Goal: Task Accomplishment & Management: Use online tool/utility

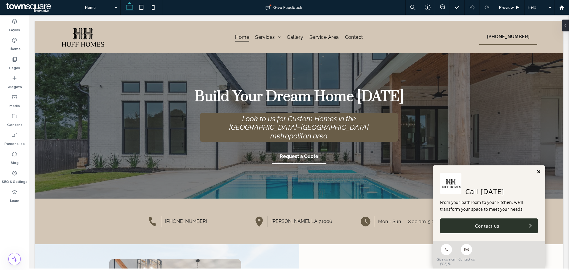
click at [536, 171] on link at bounding box center [538, 171] width 4 height 5
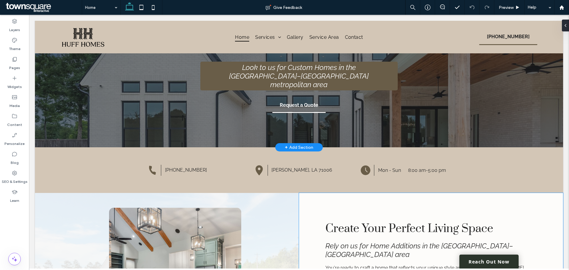
scroll to position [89, 0]
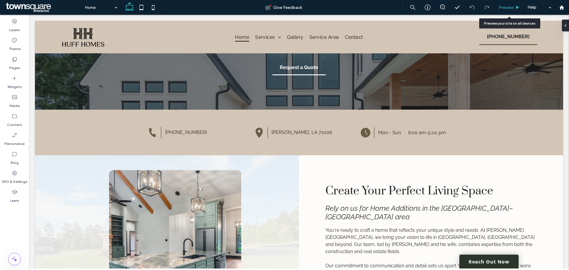
click at [511, 7] on span "Preview" at bounding box center [505, 7] width 15 height 5
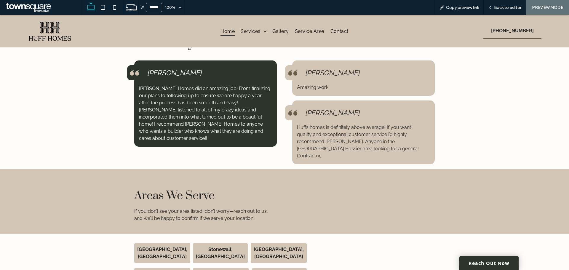
scroll to position [879, 0]
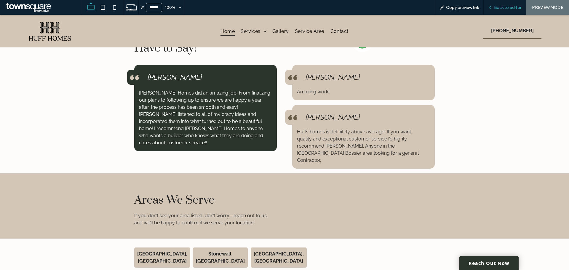
click at [508, 4] on div "Back to editor" at bounding box center [504, 7] width 42 height 15
click at [509, 7] on span "Back to editor" at bounding box center [507, 7] width 27 height 5
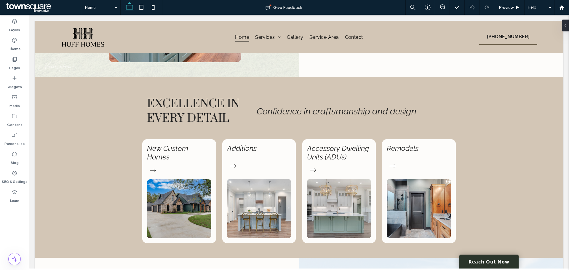
scroll to position [385, 0]
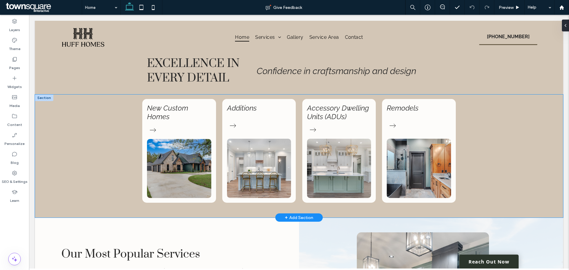
click at [519, 141] on div "New Custom Homes Additions Accessory Dwelling Units (ADUs) Remodels" at bounding box center [299, 155] width 528 height 123
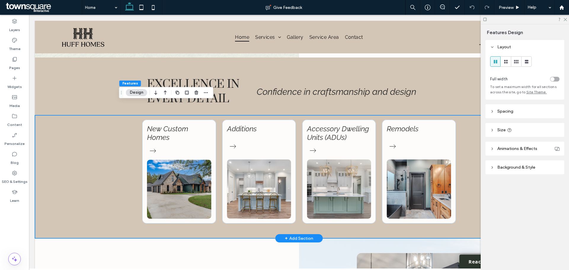
scroll to position [355, 0]
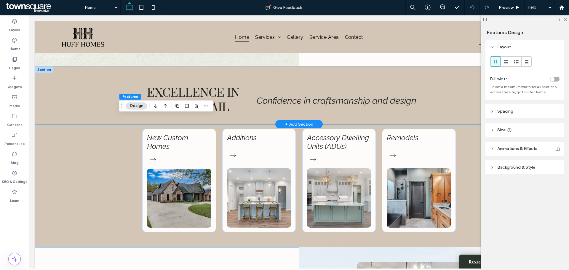
click at [54, 105] on div "Excellence in Every Detail Confidence in craftsmanship and design" at bounding box center [299, 95] width 528 height 58
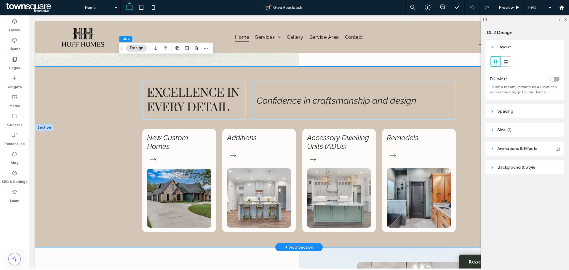
click at [45, 146] on div "New Custom Homes Additions Accessory Dwelling Units (ADUs) Remodels" at bounding box center [299, 185] width 528 height 123
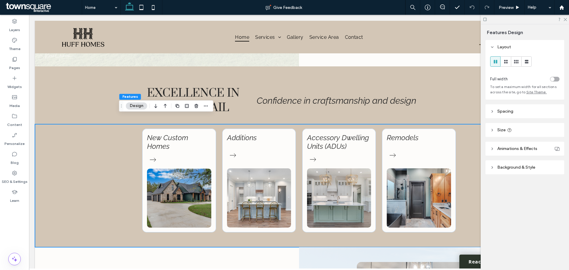
click at [529, 168] on span "Background & Style" at bounding box center [516, 167] width 38 height 5
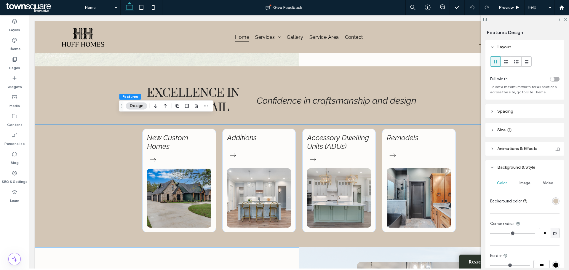
click at [523, 182] on span "Image" at bounding box center [524, 183] width 11 height 5
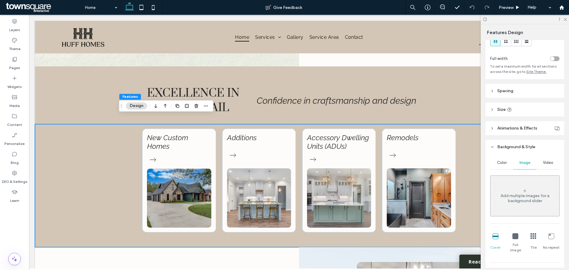
scroll to position [30, 0]
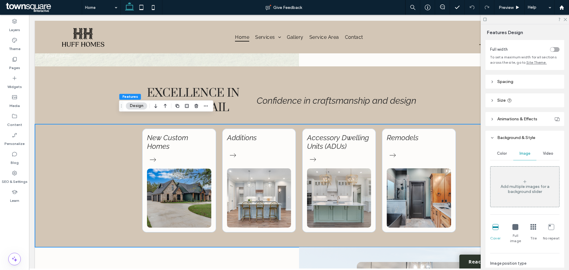
click at [525, 184] on div "Add multiple images for a background slider" at bounding box center [524, 189] width 69 height 10
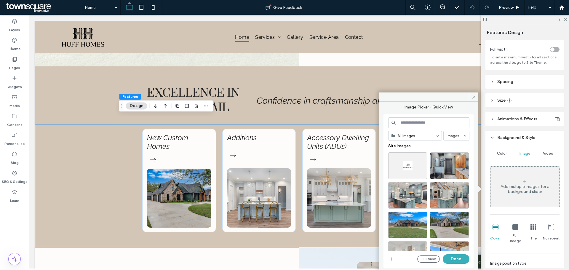
click at [445, 118] on input at bounding box center [428, 122] width 81 height 11
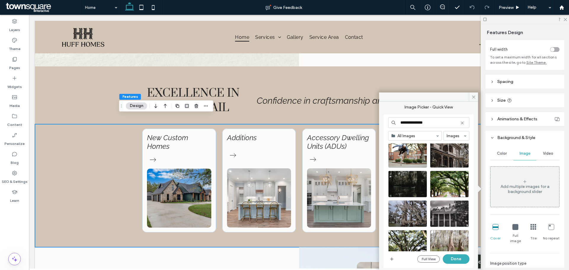
scroll to position [89, 0]
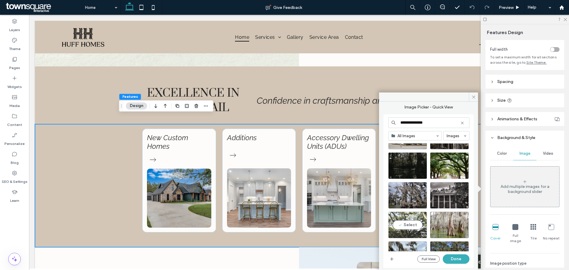
type input "**********"
click at [405, 225] on div "Select" at bounding box center [407, 224] width 39 height 27
click at [454, 260] on button "Done" at bounding box center [455, 258] width 27 height 9
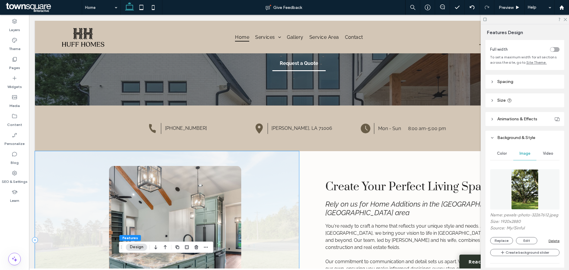
scroll to position [0, 0]
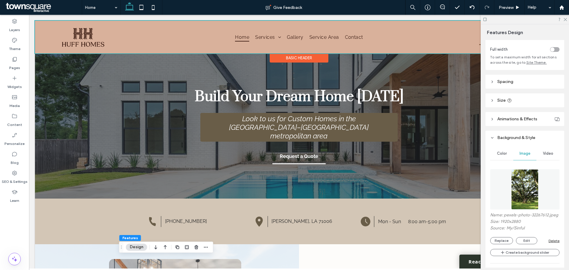
click at [352, 37] on div at bounding box center [299, 37] width 528 height 33
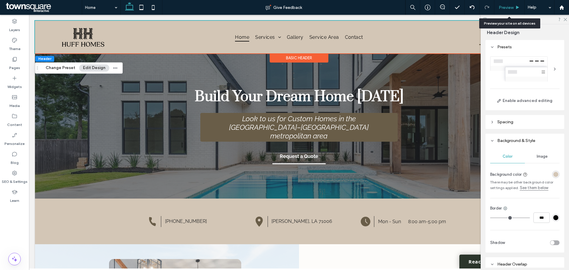
click at [511, 9] on span "Preview" at bounding box center [505, 7] width 15 height 5
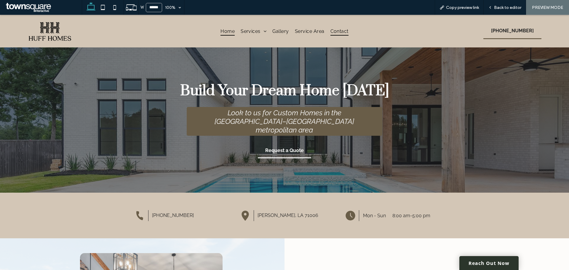
click at [336, 31] on span "Contact" at bounding box center [339, 31] width 18 height 9
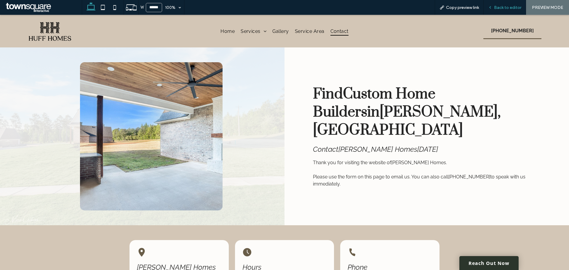
click at [514, 9] on span "Back to editor" at bounding box center [507, 7] width 27 height 5
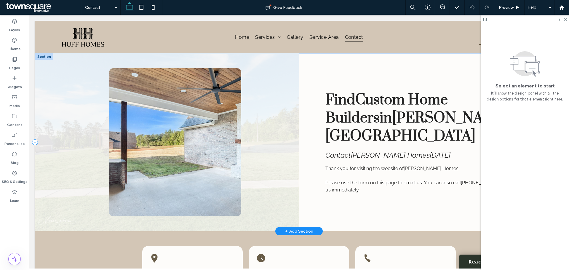
click at [265, 122] on div at bounding box center [167, 142] width 264 height 178
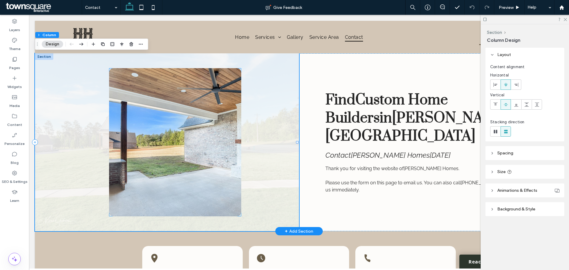
click at [170, 136] on img at bounding box center [175, 142] width 132 height 148
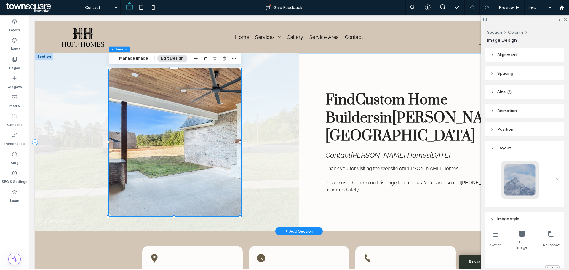
type input "**"
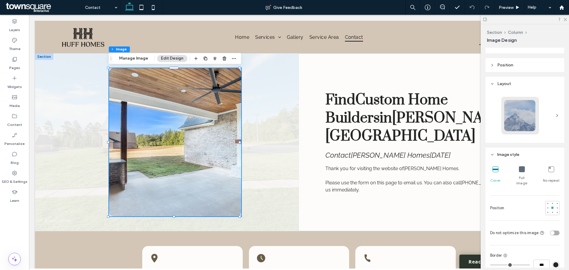
scroll to position [64, 0]
click at [141, 60] on button "Manage Image" at bounding box center [133, 58] width 37 height 7
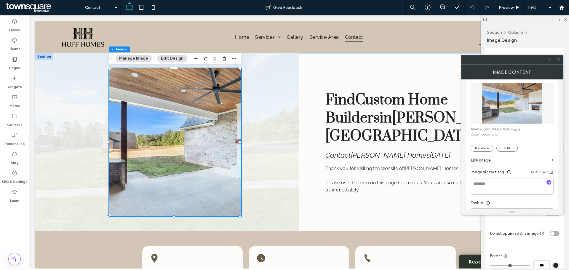
scroll to position [59, 0]
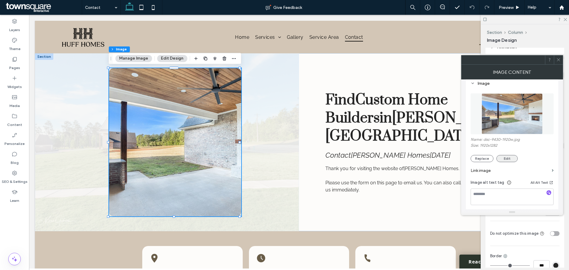
click at [501, 159] on button "Edit" at bounding box center [506, 158] width 21 height 7
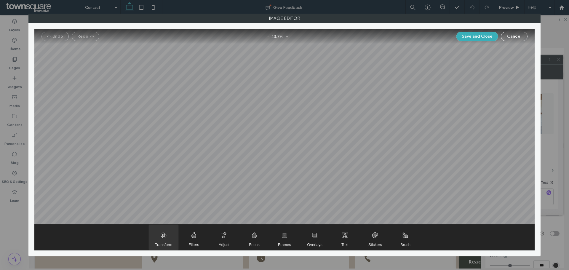
click at [162, 235] on span "Transform" at bounding box center [164, 236] width 30 height 25
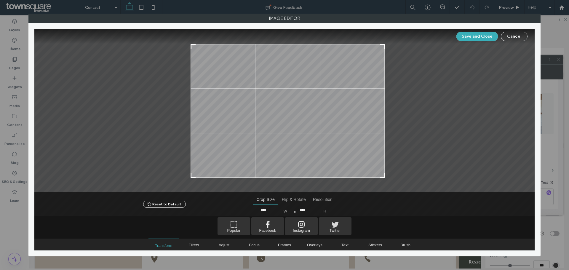
type input "****"
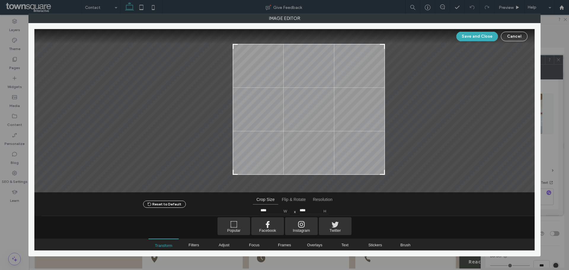
type input "****"
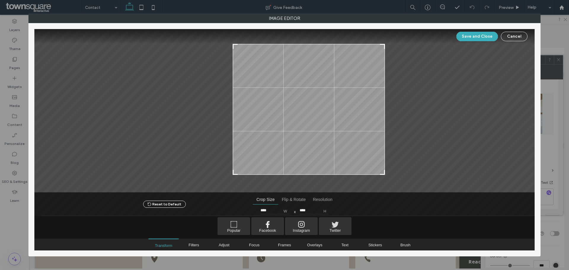
type input "****"
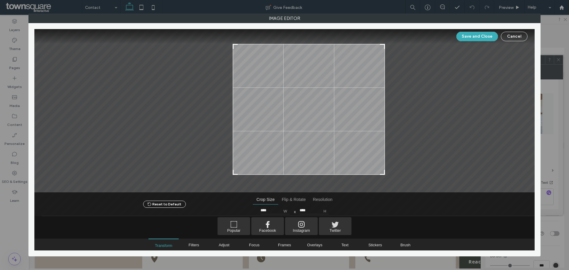
type input "****"
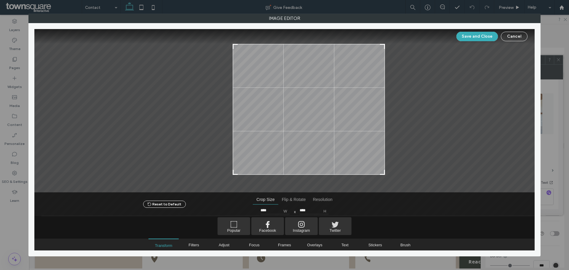
type input "****"
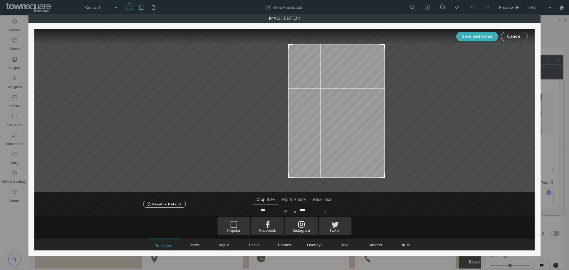
type input "***"
type input "****"
type input "***"
drag, startPoint x: 184, startPoint y: 177, endPoint x: 283, endPoint y: 182, distance: 99.3
click at [283, 182] on div at bounding box center [284, 110] width 500 height 163
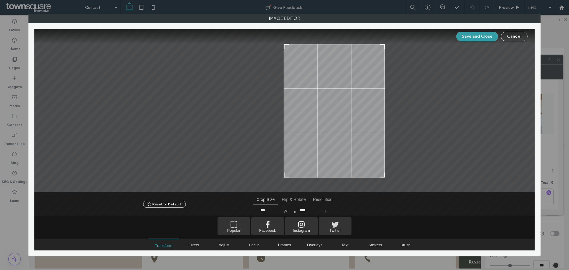
click at [478, 36] on button "Save and Close" at bounding box center [476, 36] width 41 height 9
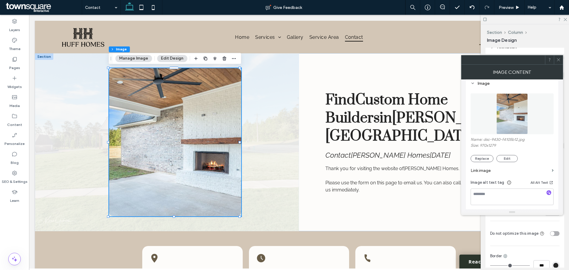
click at [561, 60] on div at bounding box center [558, 59] width 9 height 9
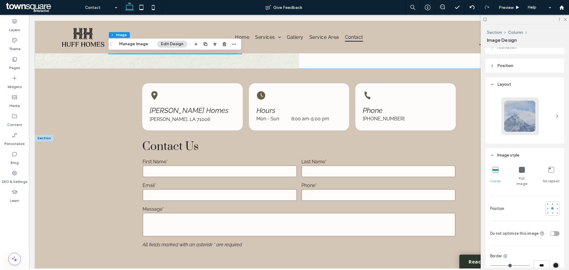
scroll to position [161, 0]
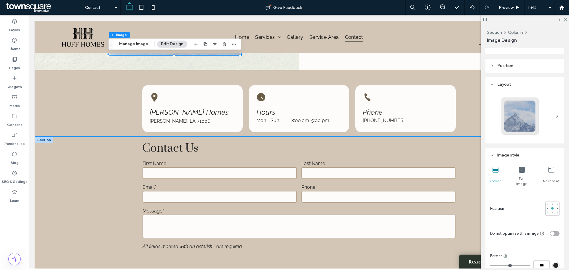
click at [86, 192] on div "**********" at bounding box center [299, 225] width 528 height 177
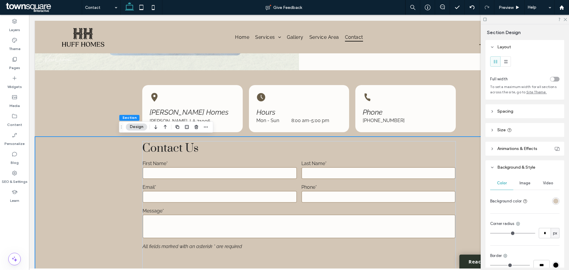
click at [524, 183] on span "Image" at bounding box center [524, 183] width 11 height 5
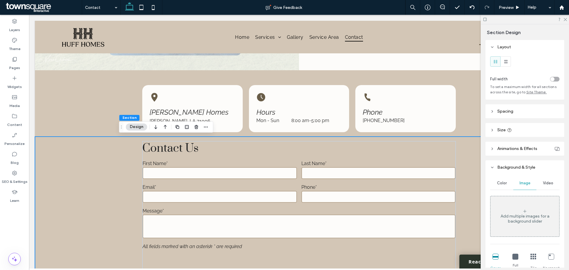
click at [522, 207] on div "Add multiple images for a background slider" at bounding box center [524, 216] width 69 height 39
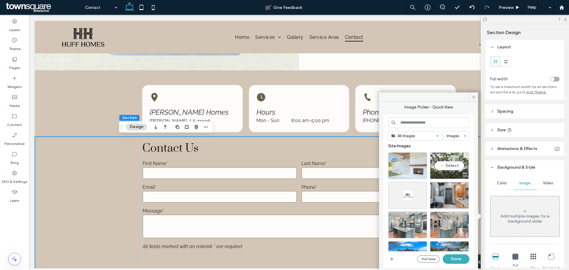
click at [450, 165] on div "Select" at bounding box center [449, 165] width 39 height 27
click at [460, 261] on button "Done" at bounding box center [455, 258] width 27 height 9
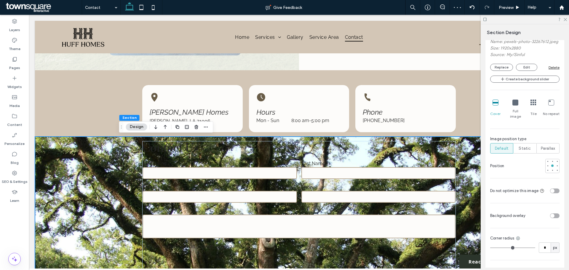
scroll to position [237, 0]
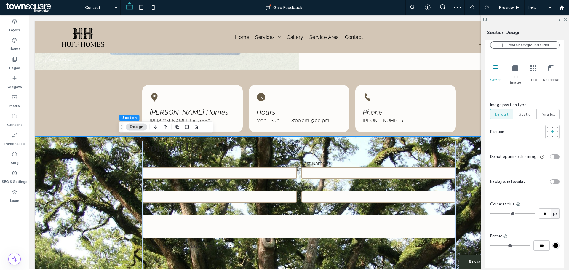
click at [550, 180] on div "toggle" at bounding box center [552, 181] width 4 height 4
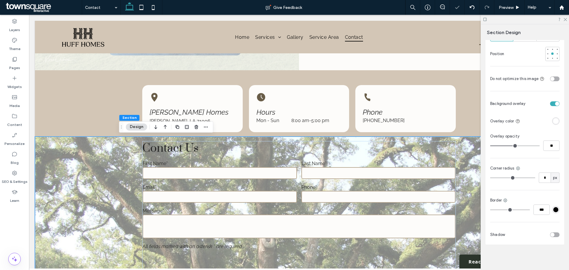
scroll to position [315, 0]
click at [554, 118] on div "rgba(255, 255, 255, 1)" at bounding box center [555, 120] width 5 height 5
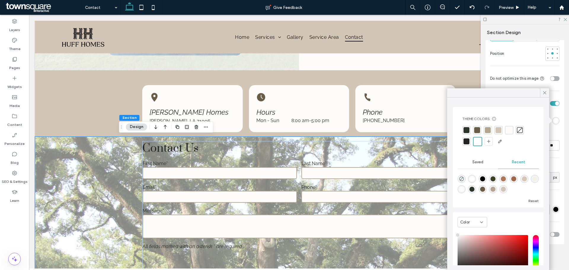
click at [495, 179] on div "rgba(59, 66, 35, 1)" at bounding box center [492, 178] width 5 height 5
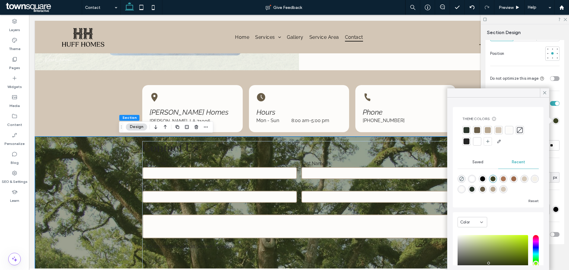
click at [495, 190] on div "rgba(182, 165, 142, 1)" at bounding box center [492, 189] width 5 height 5
type input "*******"
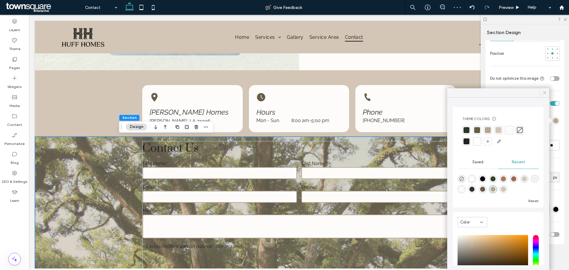
click at [545, 93] on icon at bounding box center [544, 92] width 5 height 5
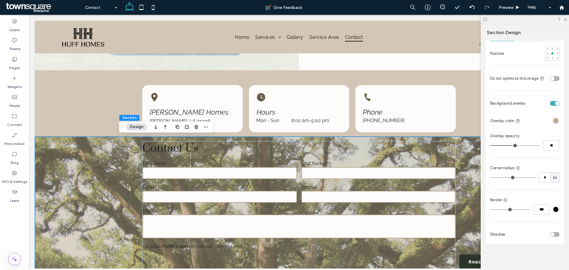
type input "**"
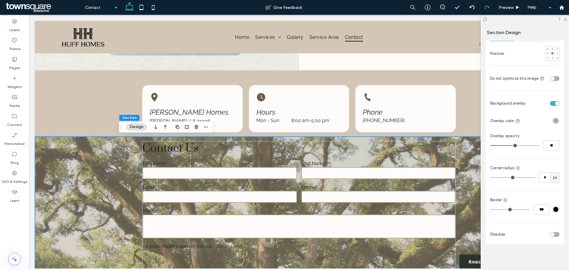
type input "**"
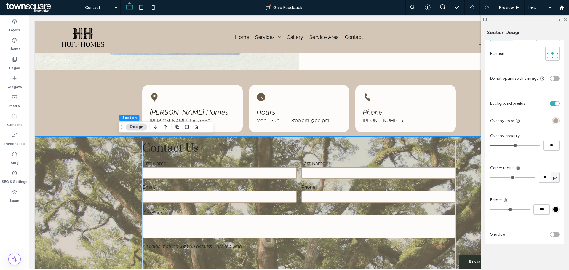
type input "**"
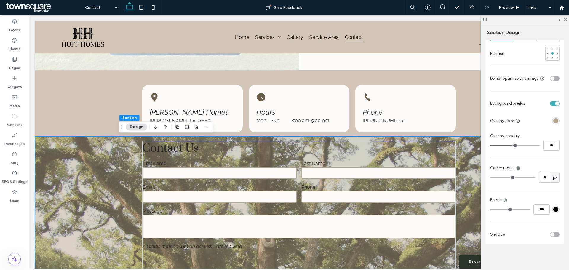
type input "**"
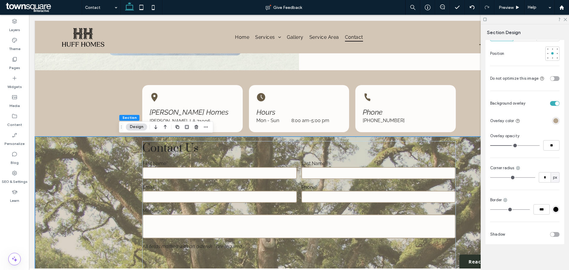
type input "**"
drag, startPoint x: 514, startPoint y: 145, endPoint x: 508, endPoint y: 145, distance: 6.2
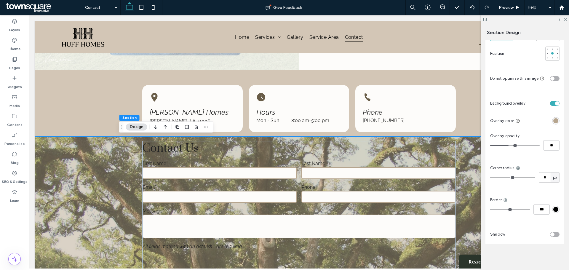
type input "**"
click at [508, 145] on input "range" at bounding box center [514, 145] width 49 height 1
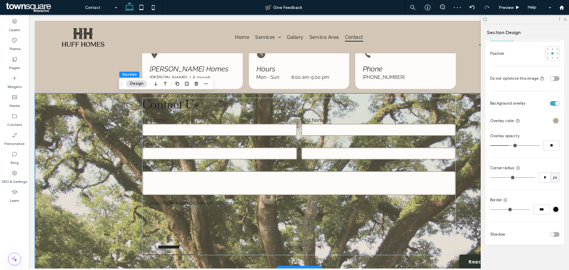
scroll to position [190, 0]
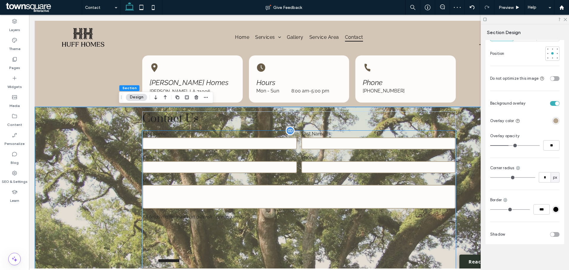
click at [155, 135] on label "First Name*" at bounding box center [219, 134] width 154 height 6
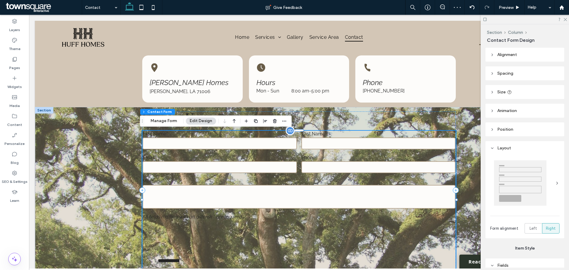
type input "*"
type input "***"
type input "*"
click at [156, 134] on label "First Name*" at bounding box center [219, 134] width 154 height 6
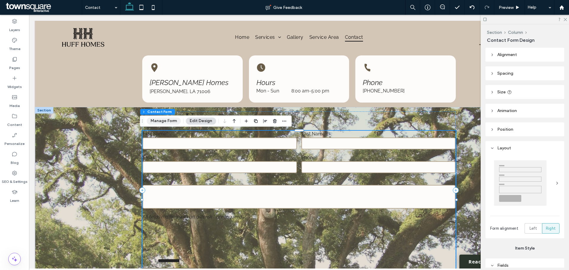
click at [164, 122] on button "Manage Form" at bounding box center [164, 120] width 34 height 7
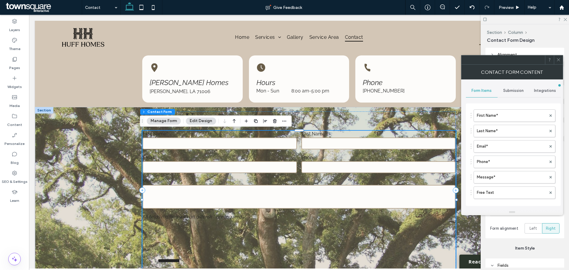
click at [195, 120] on button "Edit Design" at bounding box center [201, 120] width 30 height 7
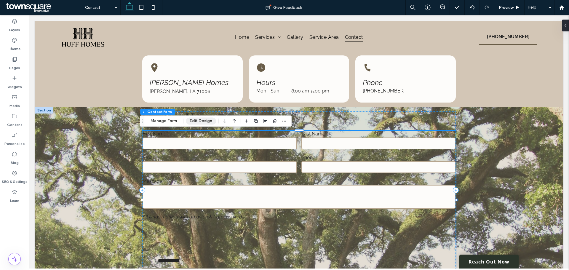
click at [195, 120] on button "Edit Design" at bounding box center [201, 120] width 30 height 7
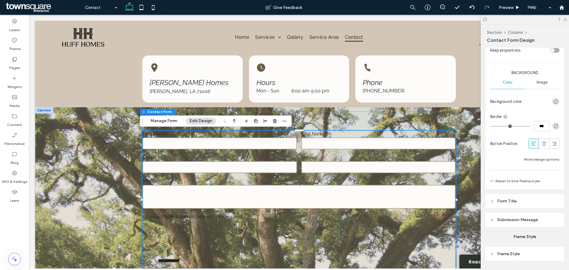
scroll to position [451, 0]
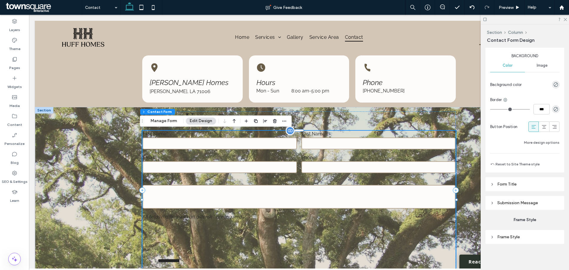
click at [161, 133] on label "First Name*" at bounding box center [219, 134] width 154 height 6
click at [155, 134] on label "First Name*" at bounding box center [219, 134] width 154 height 6
click at [155, 135] on label "First Name*" at bounding box center [219, 134] width 154 height 6
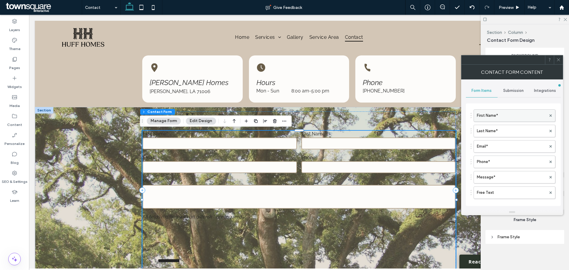
click at [483, 115] on label "First Name*" at bounding box center [511, 116] width 69 height 12
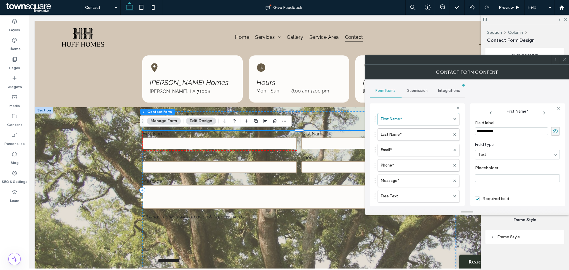
scroll to position [0, 0]
click at [565, 63] on span at bounding box center [564, 59] width 4 height 9
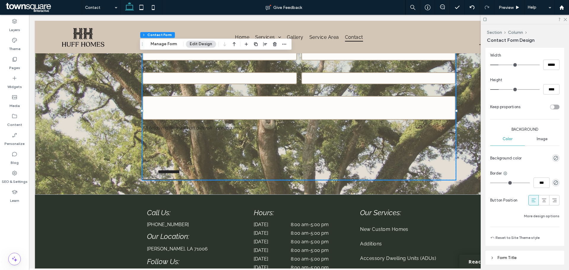
scroll to position [333, 0]
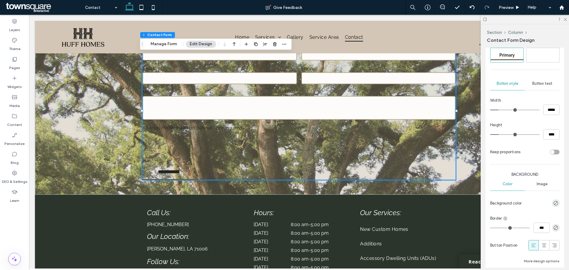
click at [540, 182] on span "Image" at bounding box center [541, 184] width 11 height 5
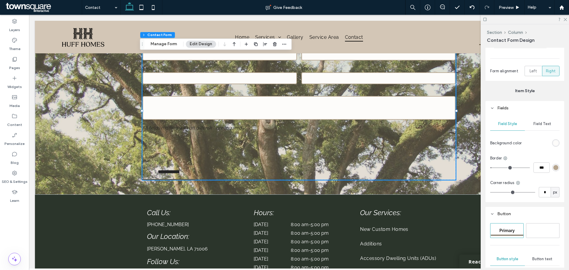
scroll to position [155, 0]
click at [502, 113] on header "Fields" at bounding box center [524, 110] width 79 height 14
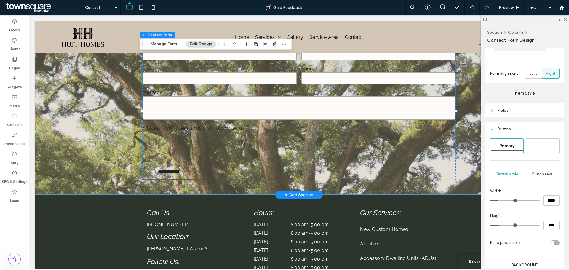
click at [470, 109] on div "**********" at bounding box center [298, 106] width 355 height 177
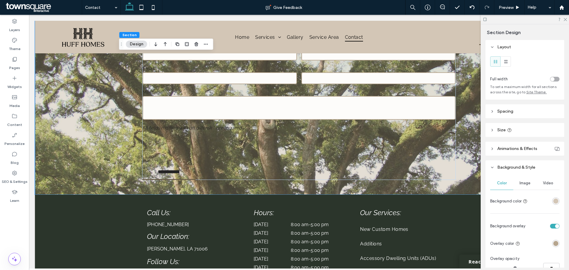
click at [523, 182] on span "Image" at bounding box center [524, 183] width 11 height 5
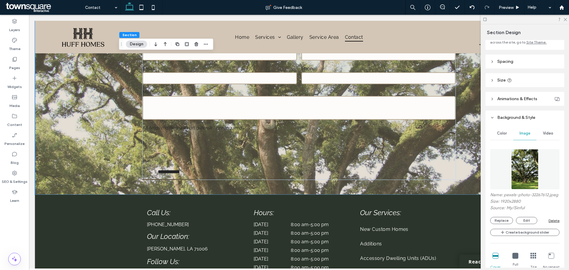
scroll to position [59, 0]
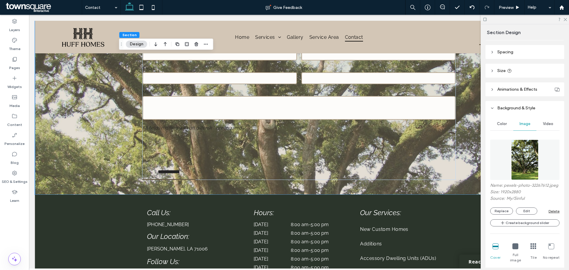
click at [552, 213] on div "Delete" at bounding box center [553, 211] width 11 height 4
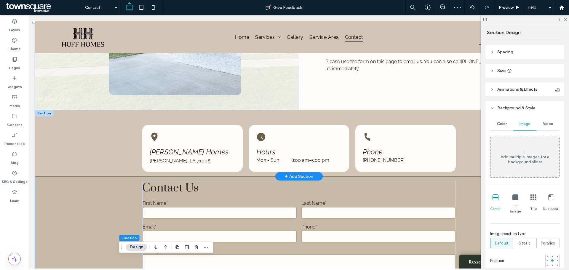
scroll to position [148, 0]
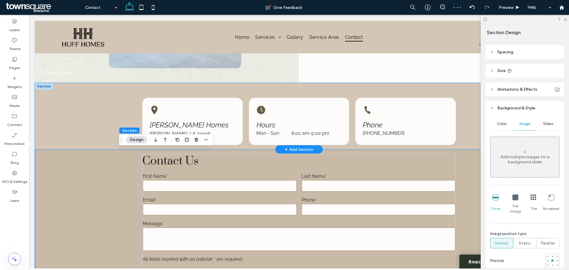
click at [68, 115] on div "[PERSON_NAME] Homes [PERSON_NAME], LA 71006 Hours Mon - Sun 8:00 am - 5:00 pm P…" at bounding box center [299, 116] width 528 height 66
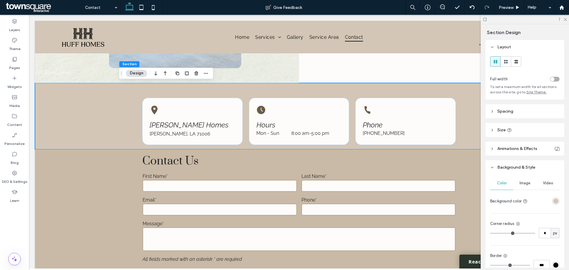
click at [519, 180] on div "Image" at bounding box center [524, 183] width 23 height 13
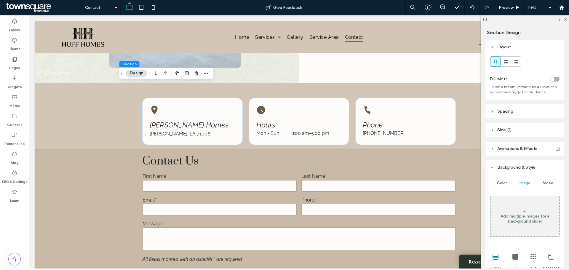
click at [524, 219] on div "Add multiple images for a background slider" at bounding box center [524, 219] width 69 height 10
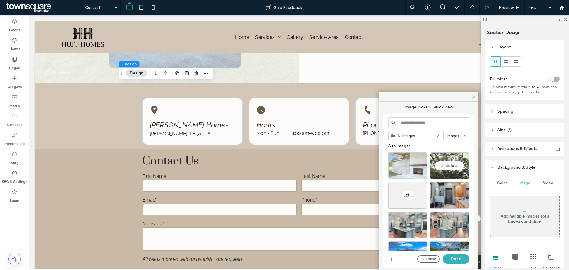
click at [452, 166] on div "Select" at bounding box center [449, 165] width 39 height 27
click at [445, 259] on button "Done" at bounding box center [455, 258] width 27 height 9
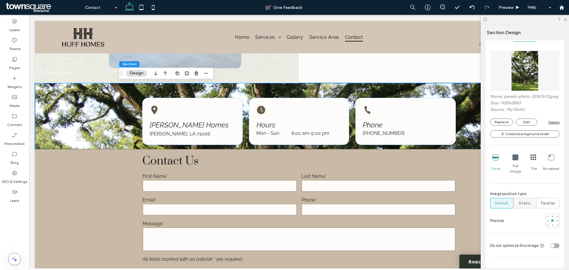
click at [525, 204] on span "Static" at bounding box center [524, 203] width 12 height 6
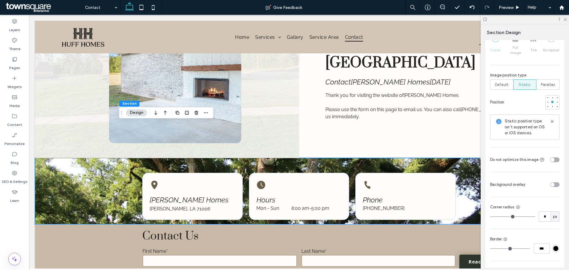
scroll to position [0, 0]
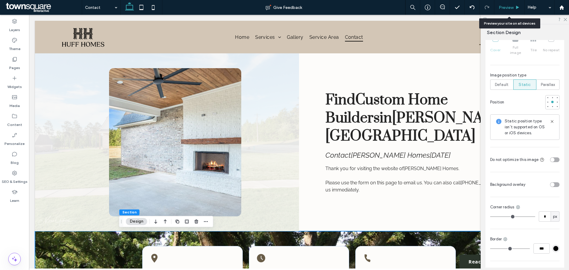
click at [510, 6] on span "Preview" at bounding box center [505, 7] width 15 height 5
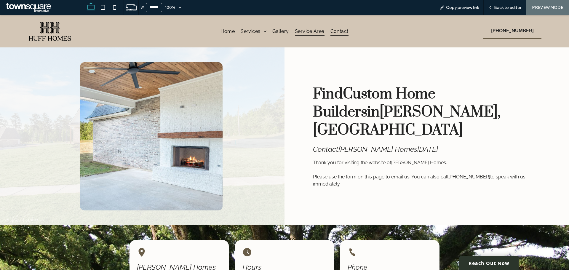
click at [307, 33] on span "Service Area" at bounding box center [310, 31] width 30 height 9
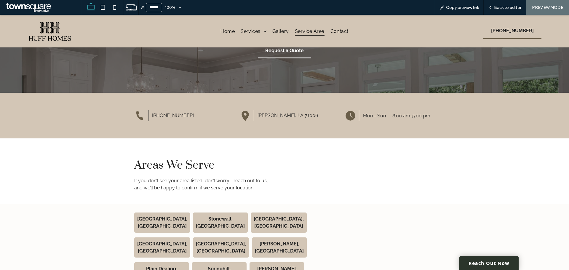
scroll to position [22, 0]
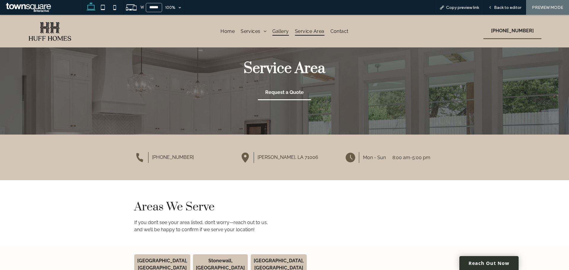
click at [277, 32] on span "Gallery" at bounding box center [280, 31] width 16 height 9
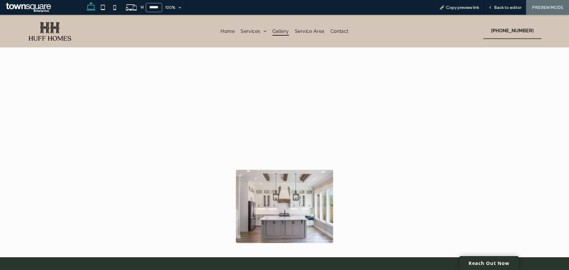
scroll to position [1599, 0]
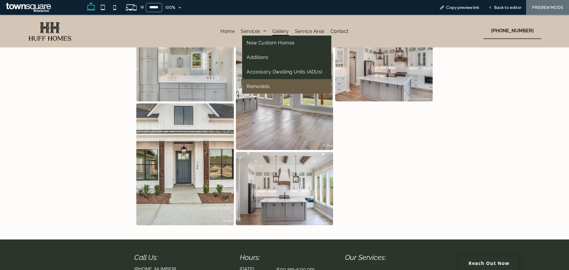
click at [254, 85] on span "Remodels" at bounding box center [257, 87] width 23 height 6
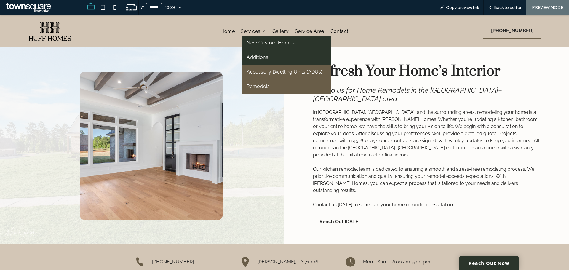
click at [256, 73] on span "Accessory Dwelling Units (ADUs)" at bounding box center [284, 72] width 76 height 6
